Goal: Transaction & Acquisition: Download file/media

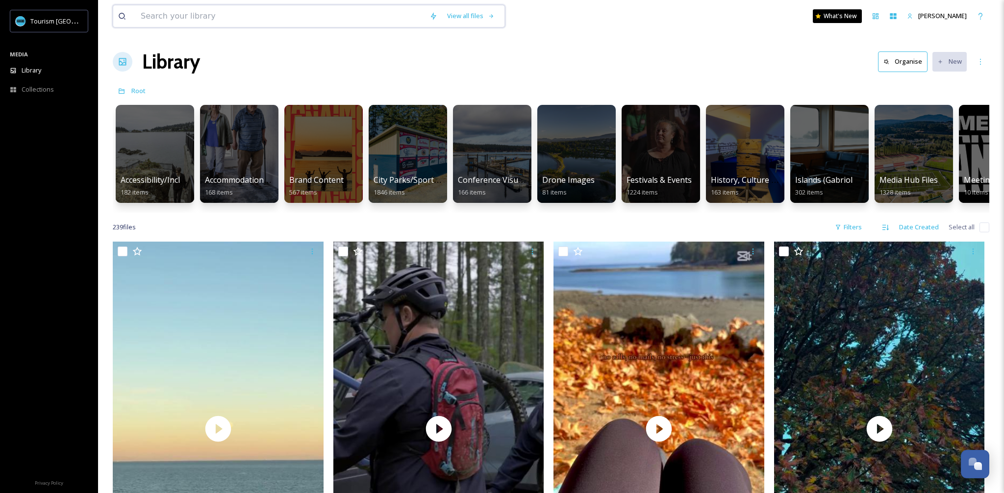
click at [223, 13] on input at bounding box center [280, 16] width 289 height 22
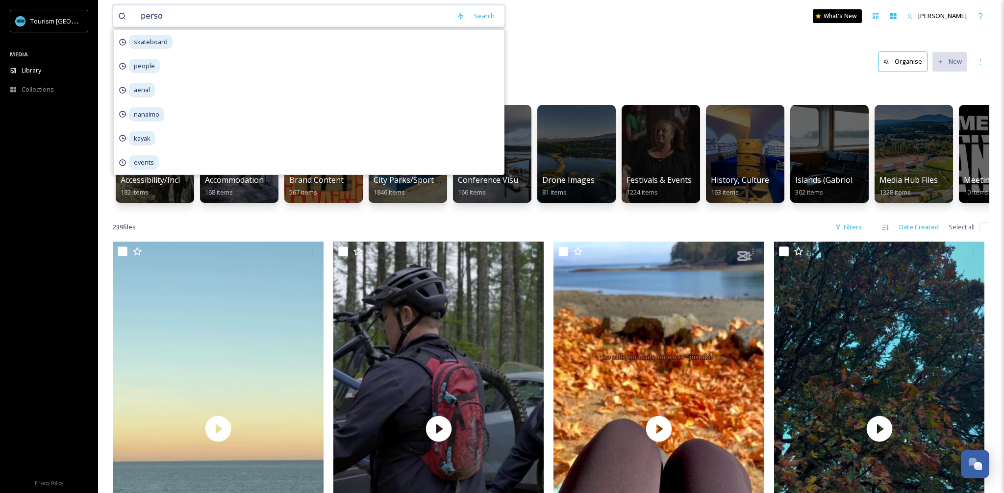
type input "person"
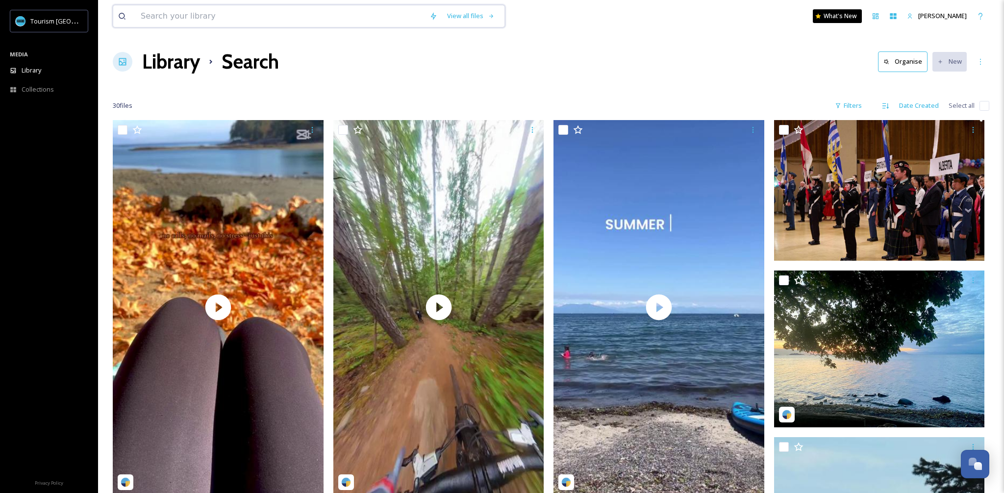
click at [203, 17] on input at bounding box center [280, 16] width 289 height 22
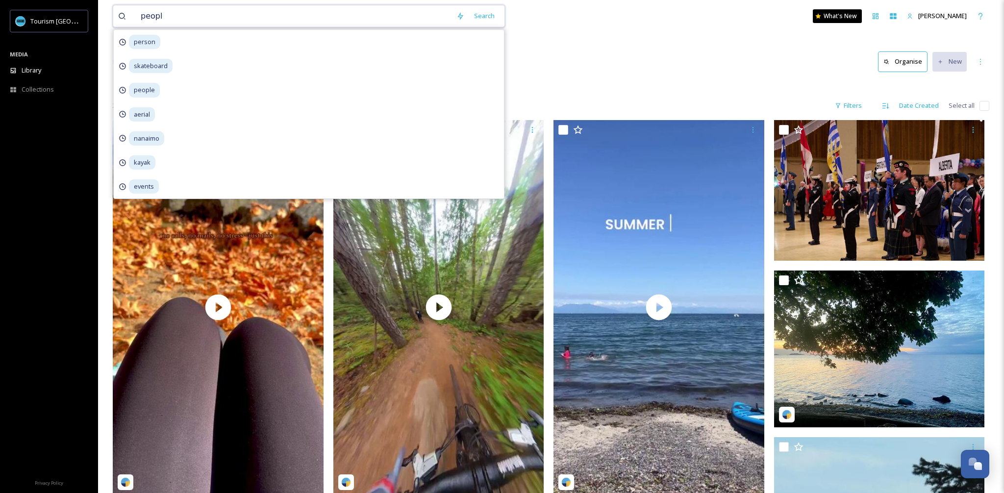
type input "people"
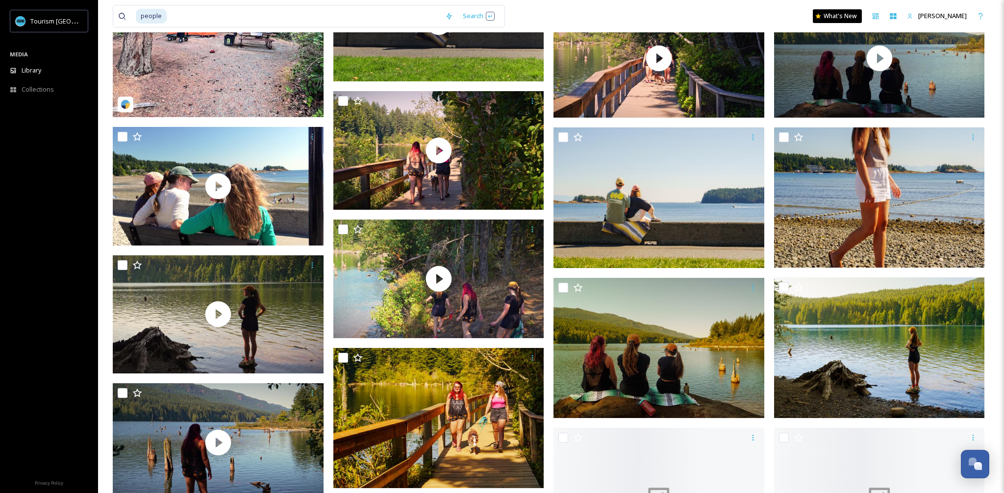
scroll to position [606, 0]
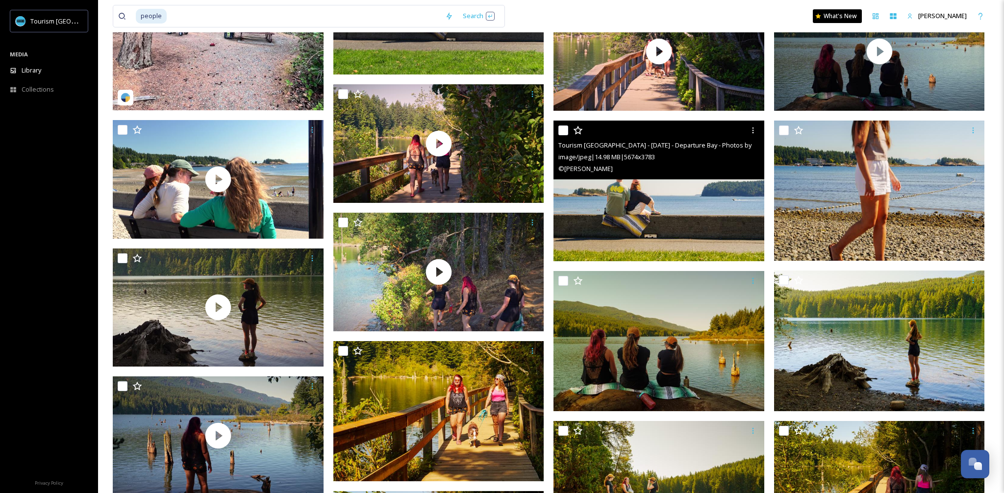
click at [708, 206] on img at bounding box center [659, 191] width 211 height 141
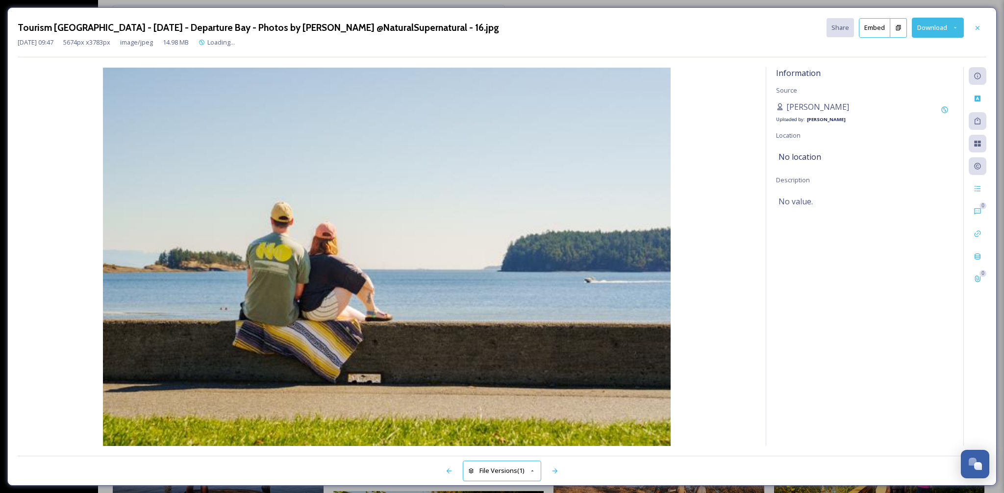
click at [937, 29] on button "Download" at bounding box center [938, 28] width 52 height 20
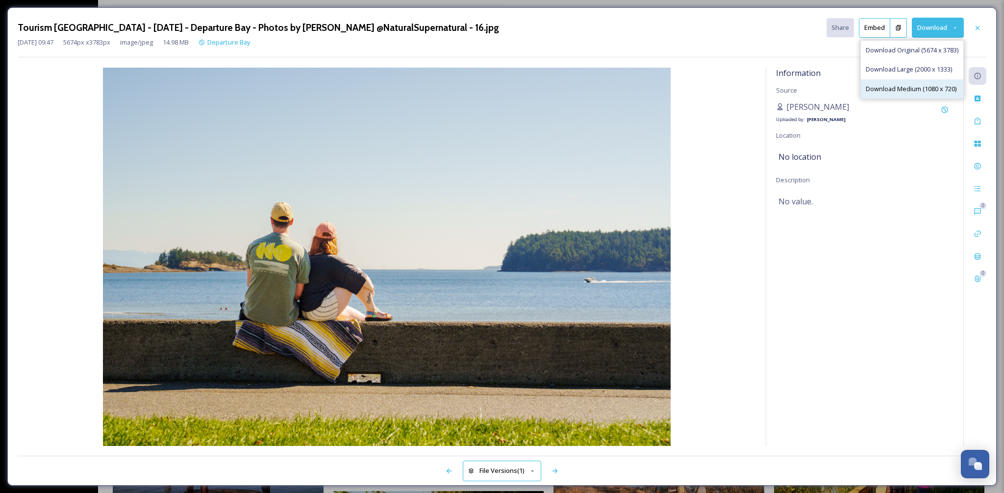
click at [901, 87] on span "Download Medium (1080 x 720)" at bounding box center [911, 88] width 91 height 9
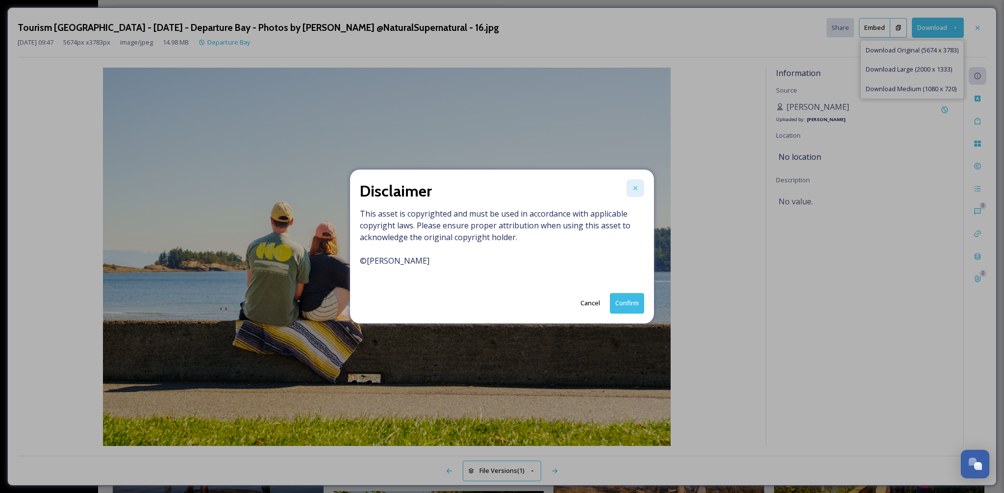
click at [637, 189] on icon at bounding box center [636, 188] width 8 height 8
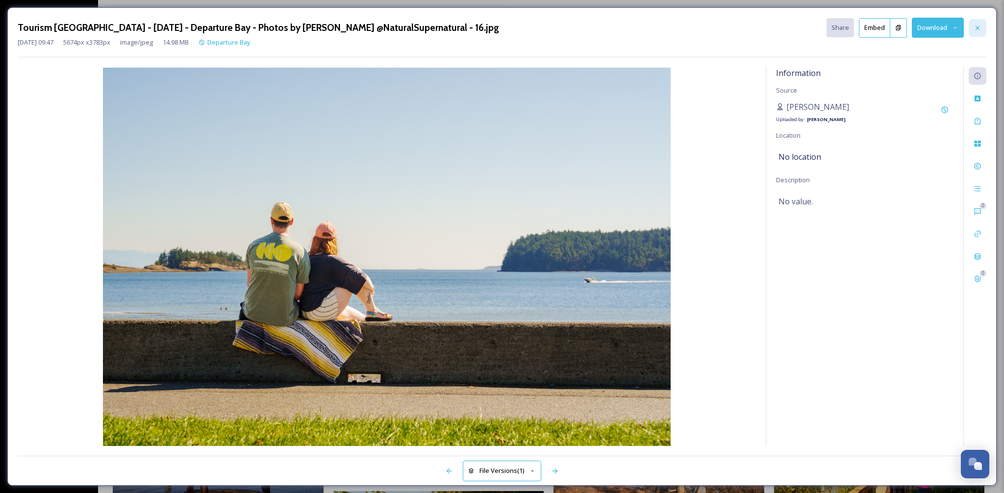
click at [976, 23] on div at bounding box center [978, 28] width 18 height 18
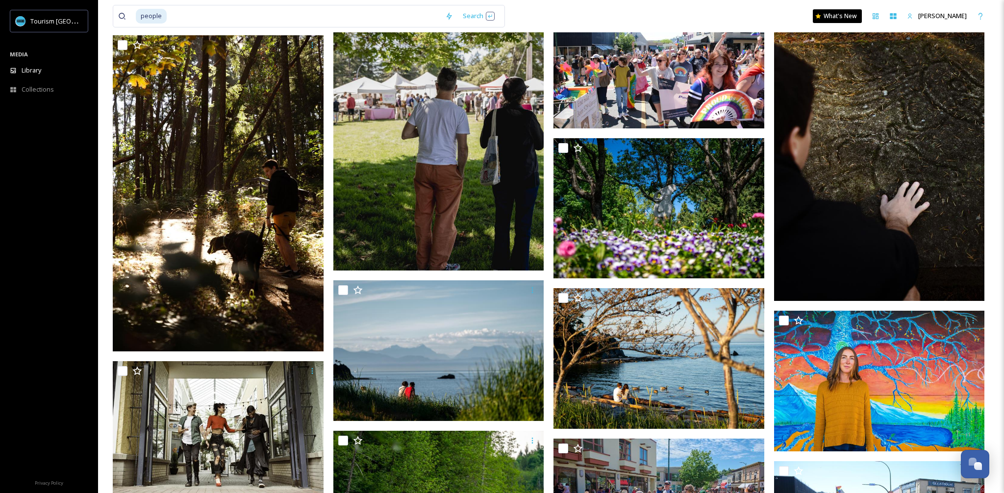
scroll to position [6322, 0]
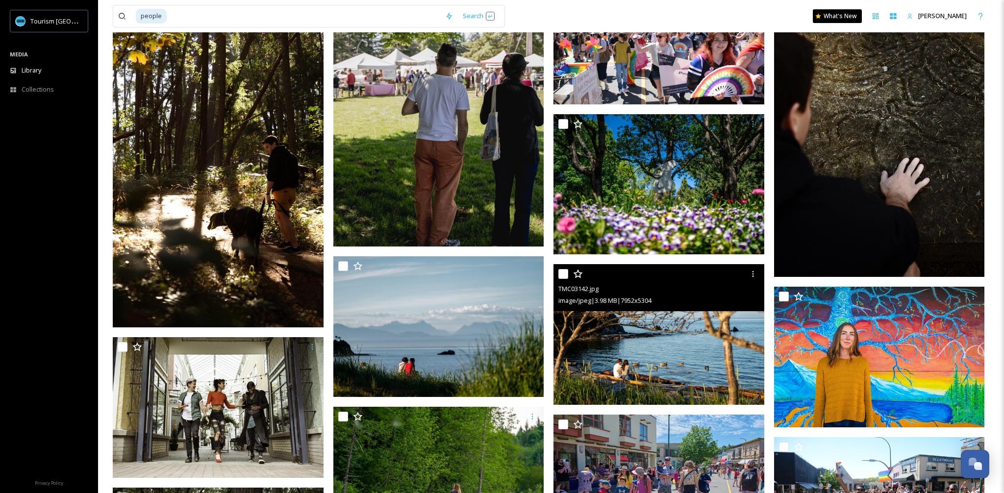
click at [630, 357] on img at bounding box center [659, 334] width 211 height 141
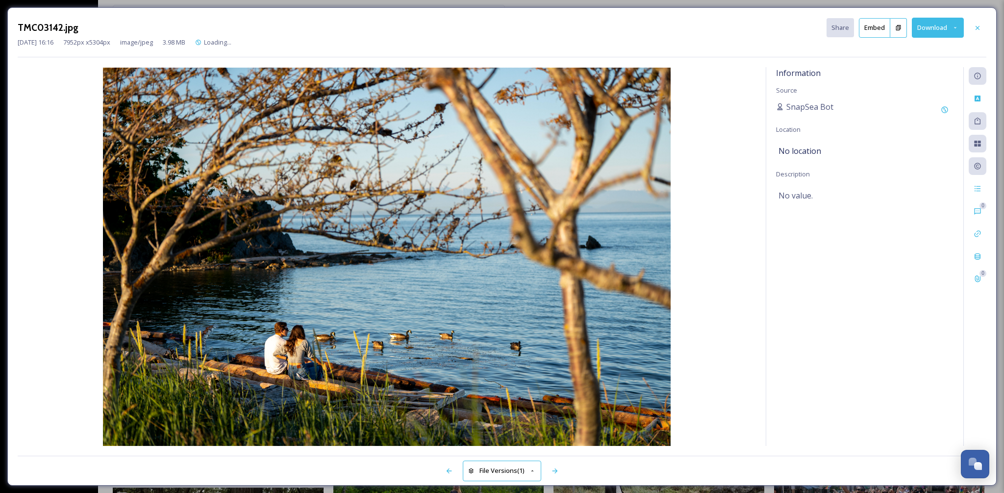
click at [927, 29] on button "Download" at bounding box center [938, 28] width 52 height 20
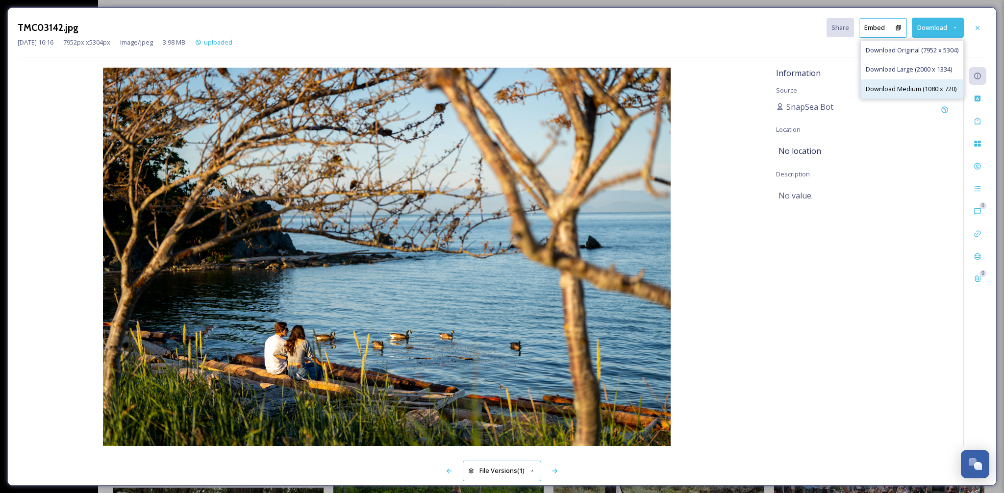
click at [889, 90] on span "Download Medium (1080 x 720)" at bounding box center [911, 88] width 91 height 9
click at [980, 26] on icon at bounding box center [978, 28] width 8 height 8
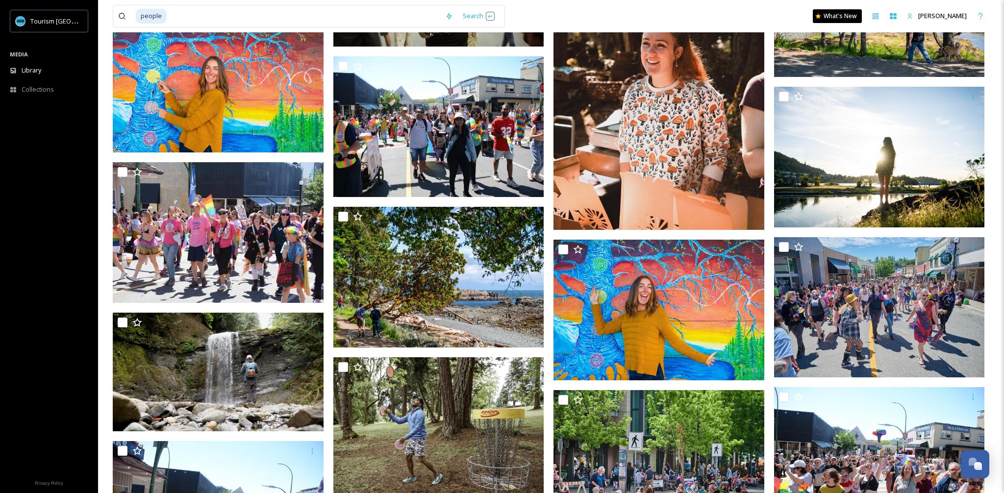
scroll to position [6323, 0]
